Goal: Transaction & Acquisition: Purchase product/service

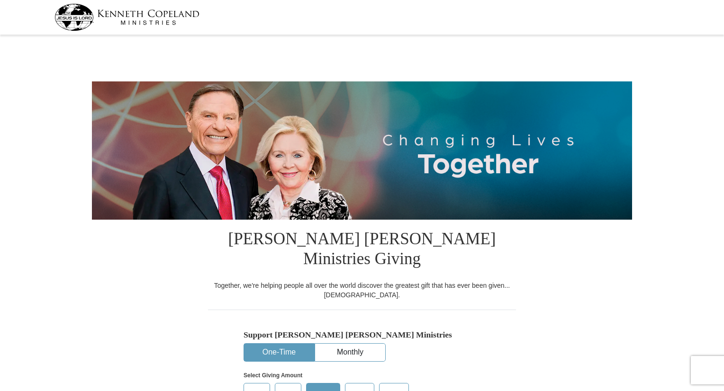
select select "SC"
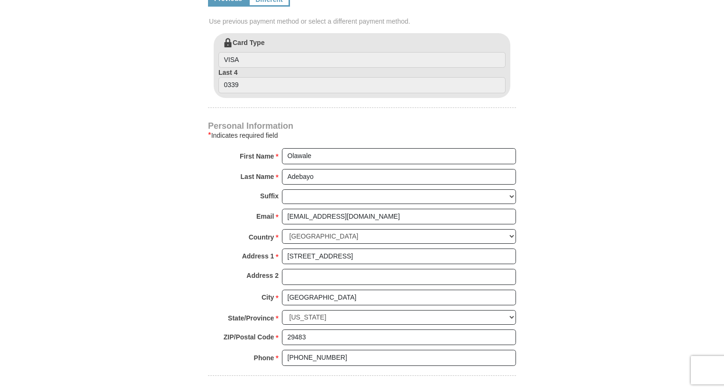
scroll to position [538, 0]
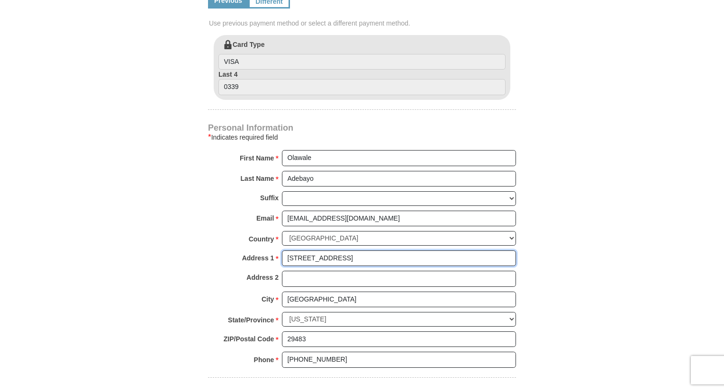
drag, startPoint x: 369, startPoint y: 234, endPoint x: 221, endPoint y: 224, distance: 148.1
click at [221, 224] on div "Personal Information * Indicates required field First Name * Olawale Please ent…" at bounding box center [362, 250] width 308 height 253
type input "1431 Bantry Cir"
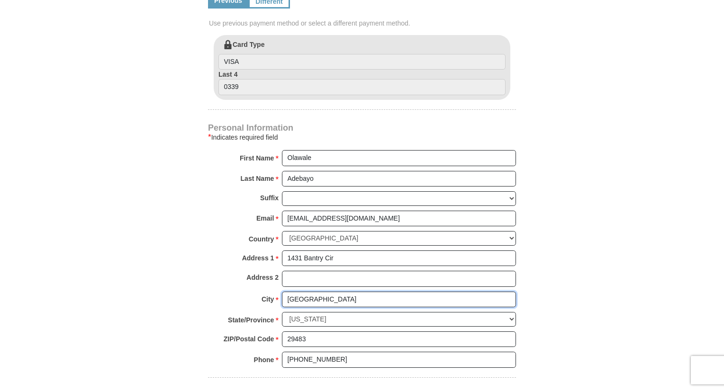
drag, startPoint x: 340, startPoint y: 275, endPoint x: 177, endPoint y: 254, distance: 164.3
click at [177, 254] on form "Kenneth Copeland Ministries Giving Together, we're helping people all over the …" at bounding box center [362, 23] width 540 height 1046
drag, startPoint x: 340, startPoint y: 275, endPoint x: 177, endPoint y: 267, distance: 162.7
click at [177, 267] on form "Kenneth Copeland Ministries Giving Together, we're helping people all over the …" at bounding box center [362, 23] width 540 height 1046
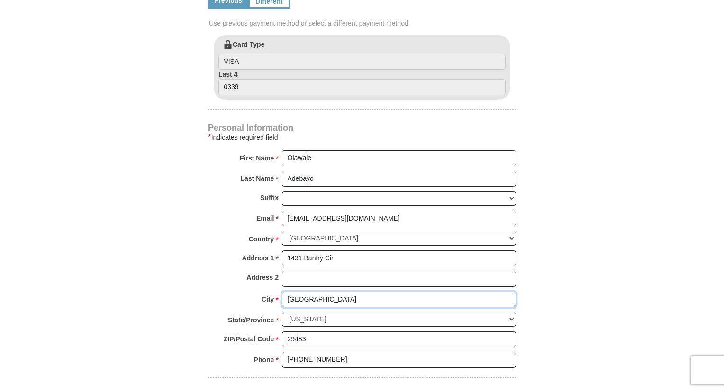
type input "Charleston"
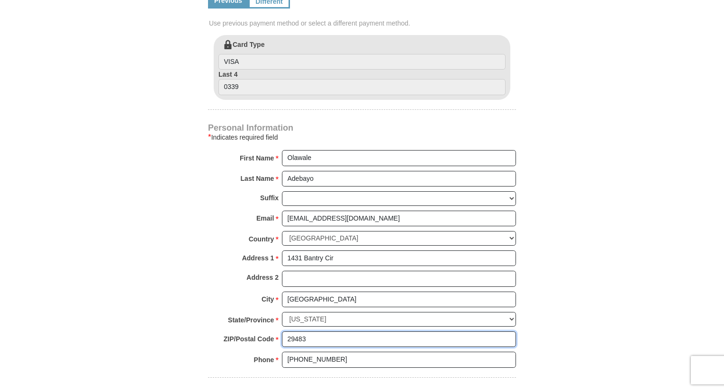
click at [314, 332] on input "29483" at bounding box center [399, 340] width 234 height 16
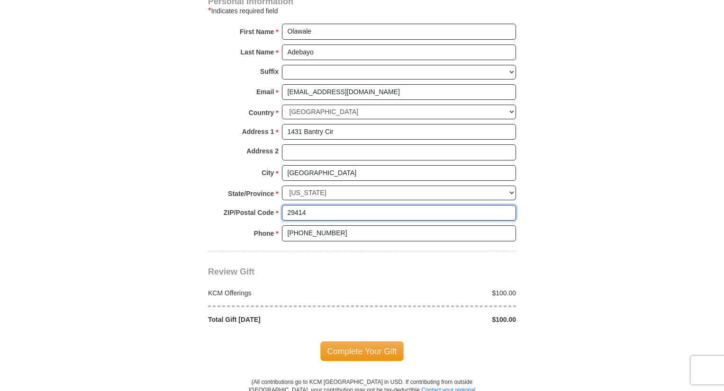
scroll to position [671, 0]
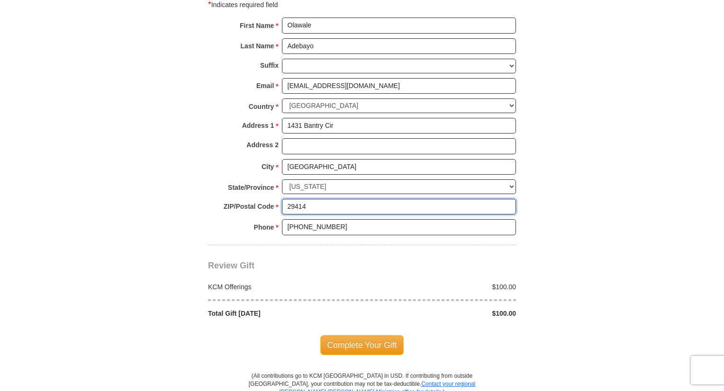
type input "29414"
click at [377, 335] on span "Complete Your Gift" at bounding box center [362, 345] width 84 height 20
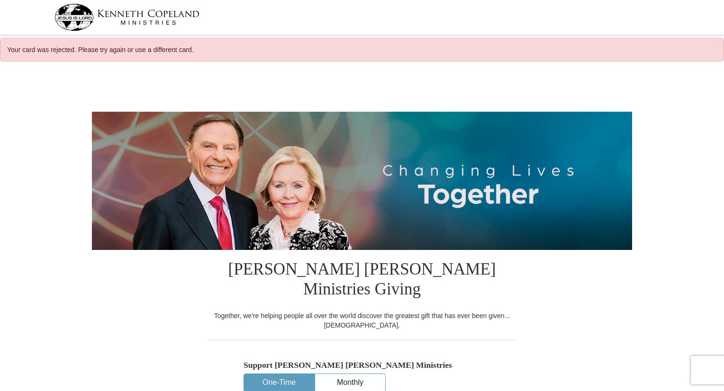
select select "SC"
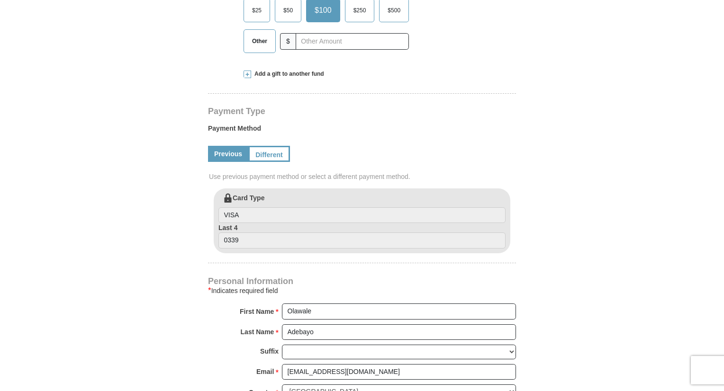
scroll to position [411, 0]
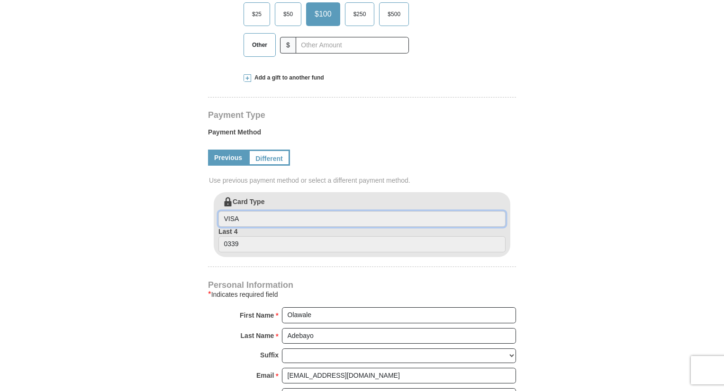
click at [259, 211] on input "VISA" at bounding box center [361, 219] width 287 height 16
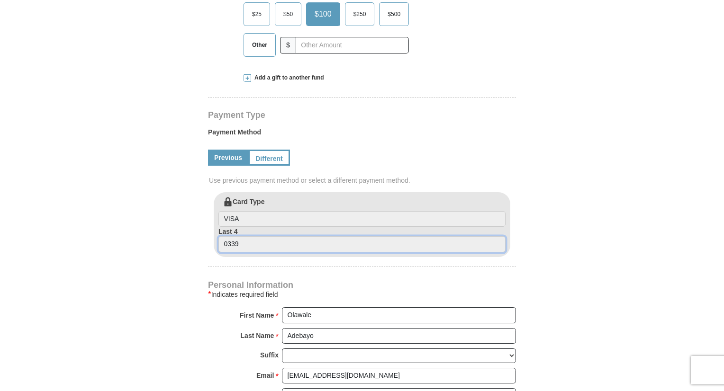
click at [248, 236] on input "0339" at bounding box center [361, 244] width 287 height 16
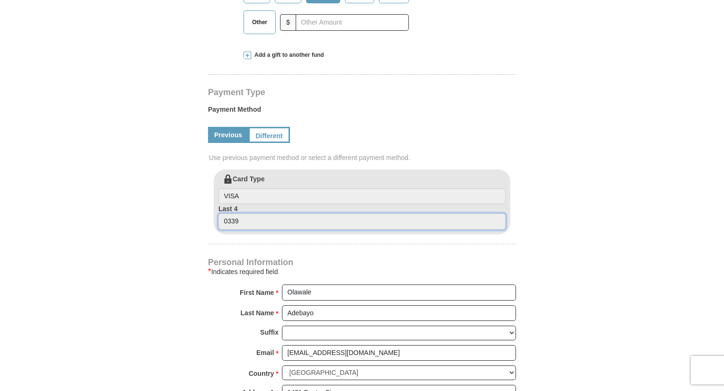
scroll to position [422, 0]
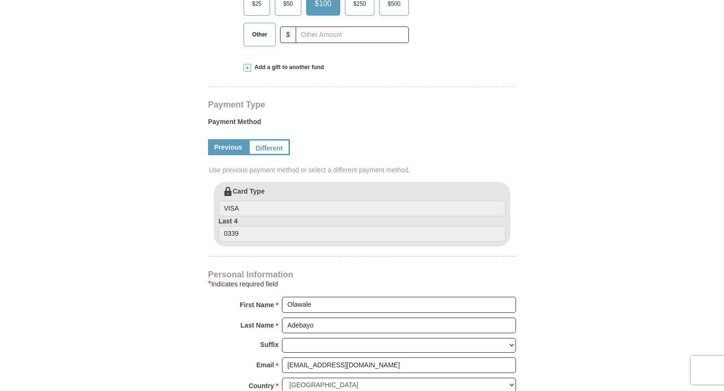
click at [280, 139] on link "Different" at bounding box center [269, 147] width 42 height 16
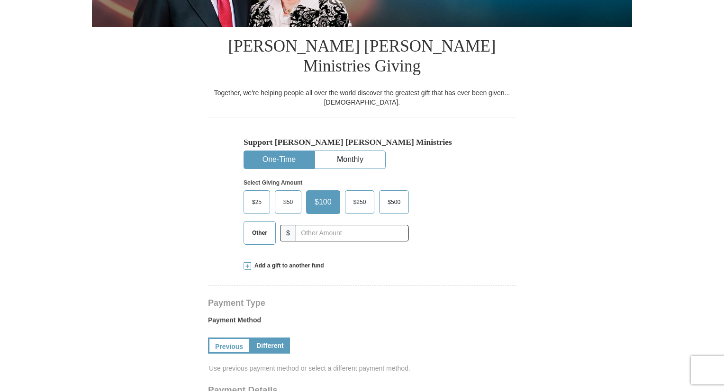
scroll to position [219, 0]
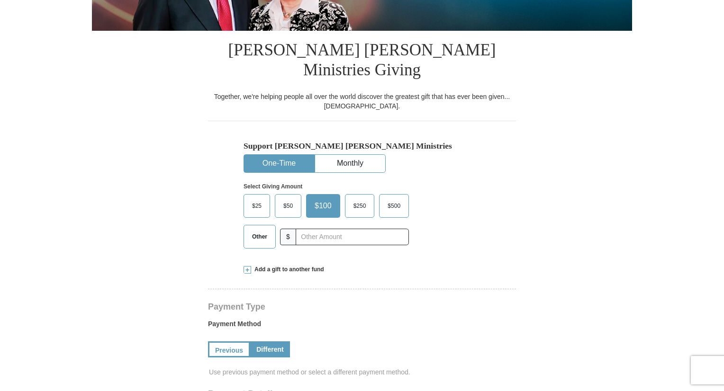
click at [251, 199] on span "$25" at bounding box center [256, 206] width 19 height 14
click at [0, 0] on input "$25" at bounding box center [0, 0] width 0 height 0
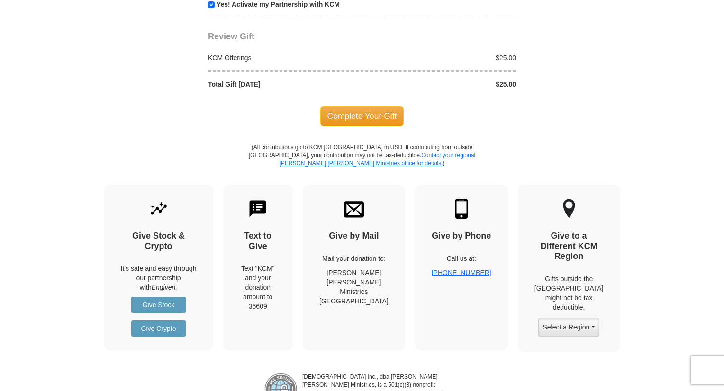
scroll to position [1118, 0]
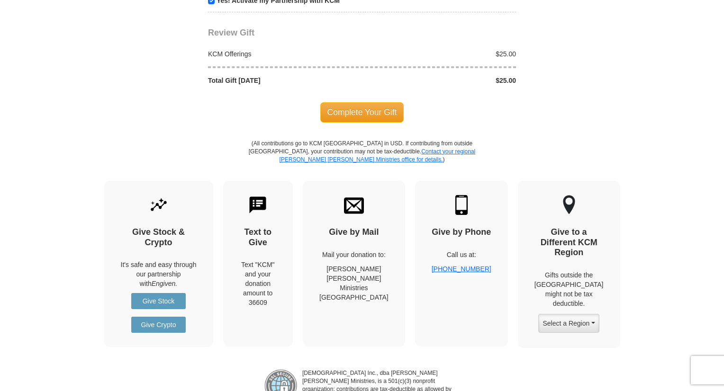
click at [364, 102] on span "Complete Your Gift" at bounding box center [362, 112] width 84 height 20
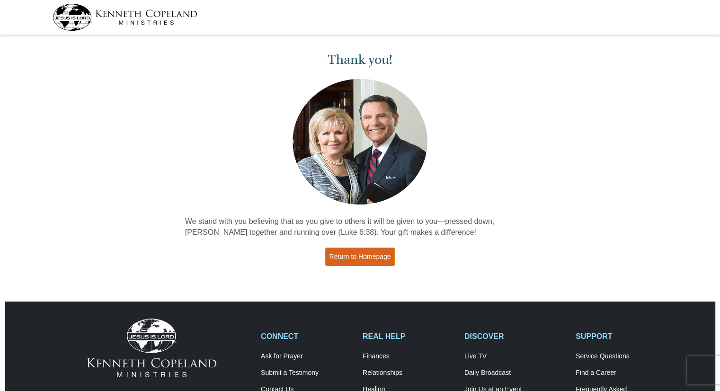
click at [363, 256] on link "Return to Homepage" at bounding box center [360, 257] width 70 height 18
